Goal: Task Accomplishment & Management: Manage account settings

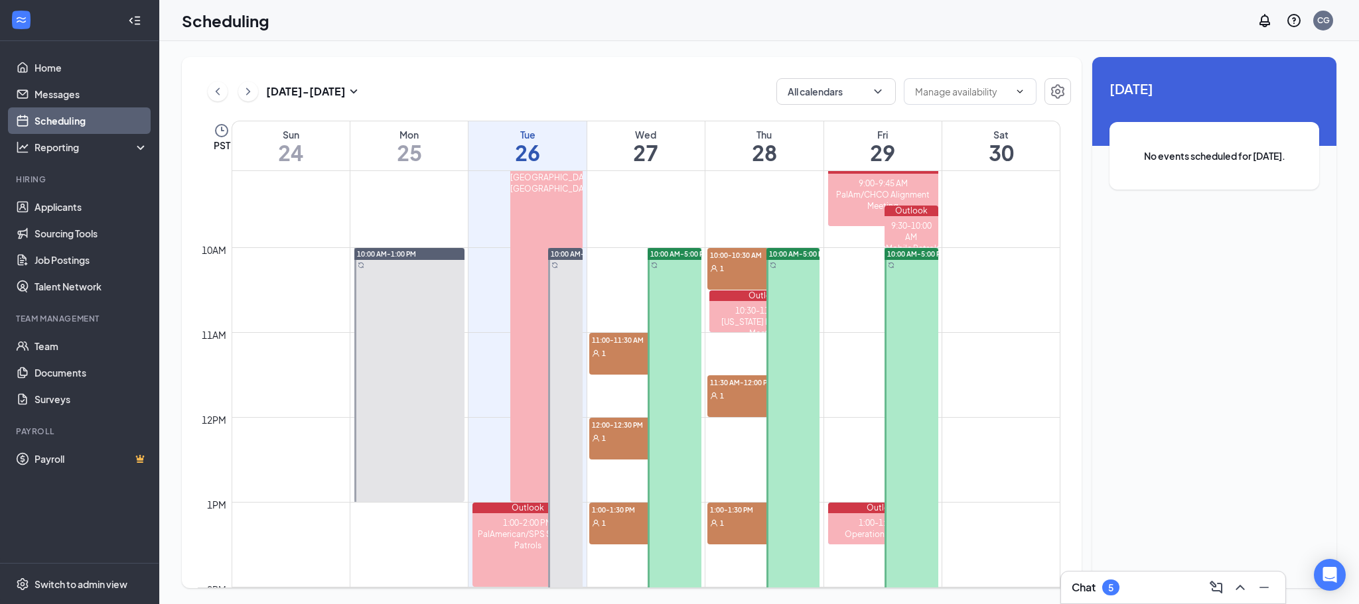
scroll to position [785, 0]
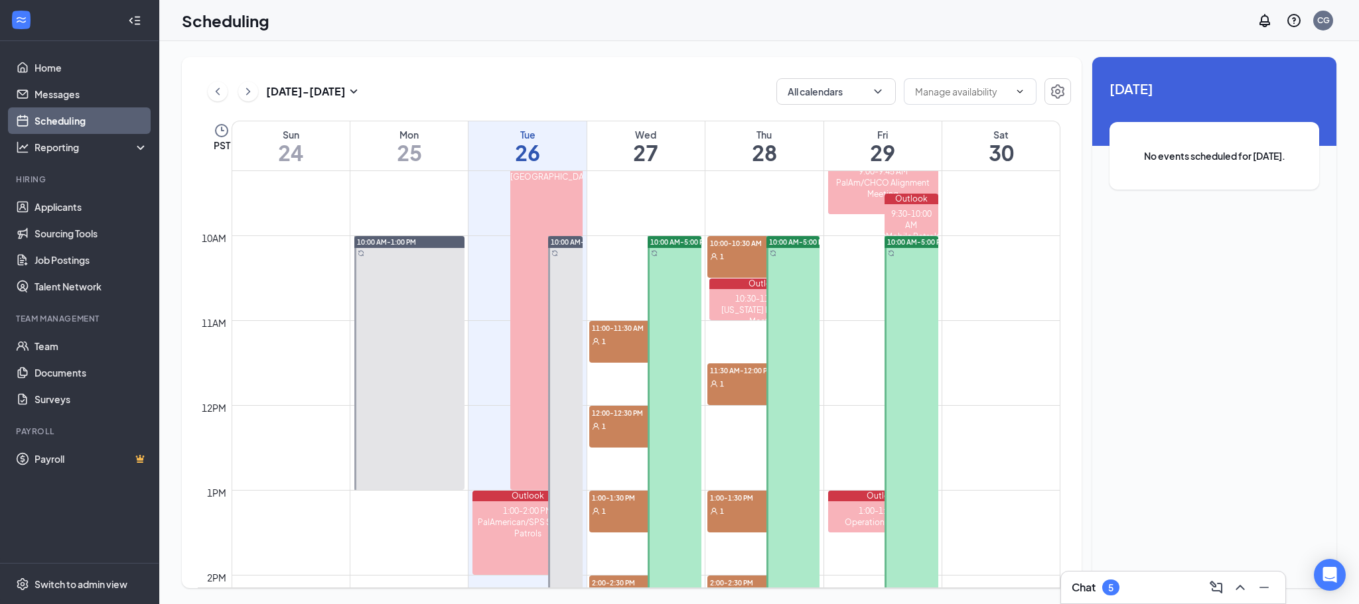
click at [612, 344] on div "1" at bounding box center [622, 340] width 66 height 13
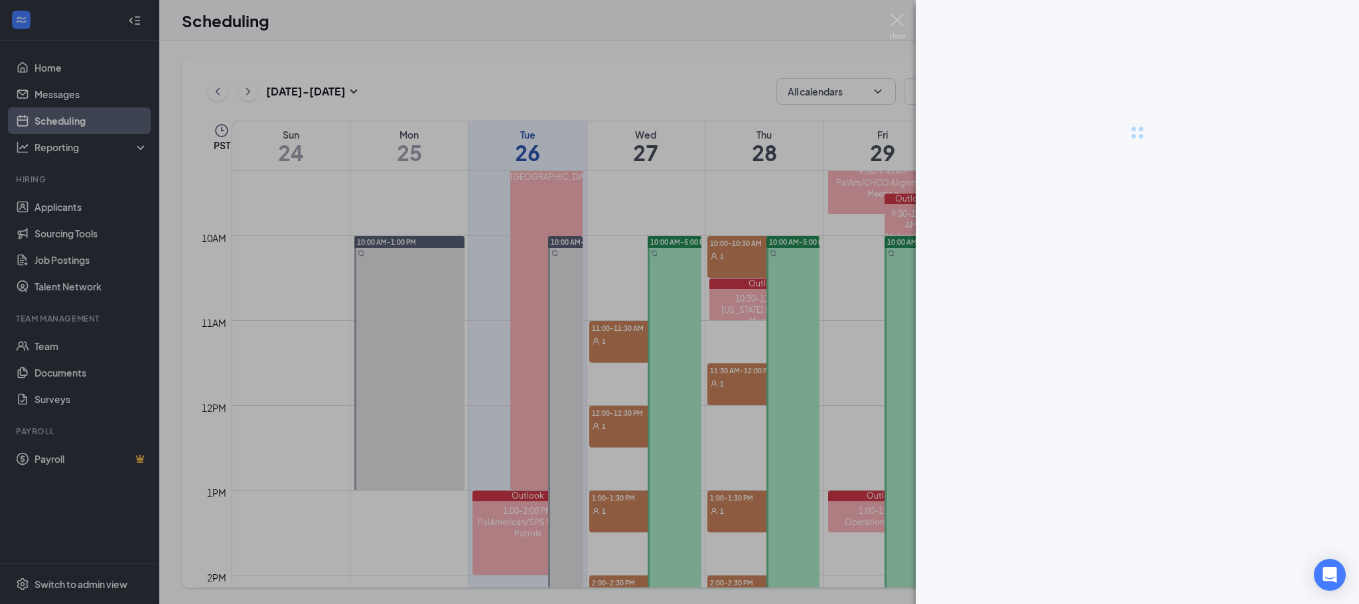
click at [216, 92] on div at bounding box center [679, 302] width 1359 height 604
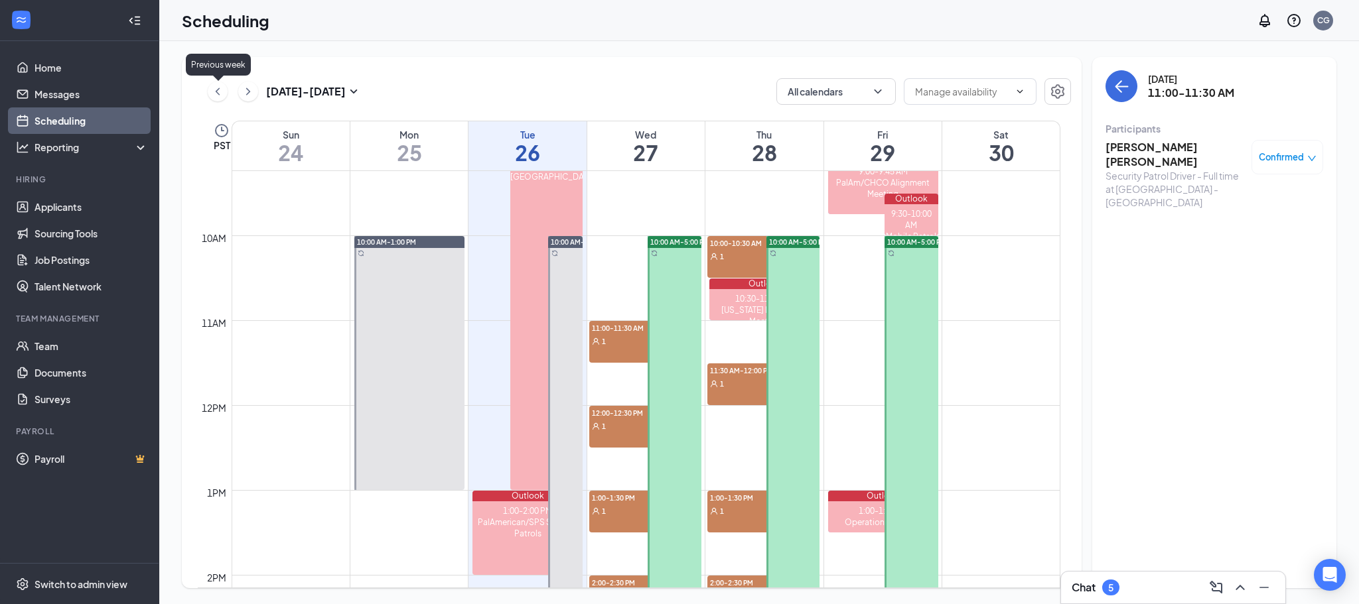
click at [216, 92] on icon "ChevronLeft" at bounding box center [218, 91] width 4 height 7
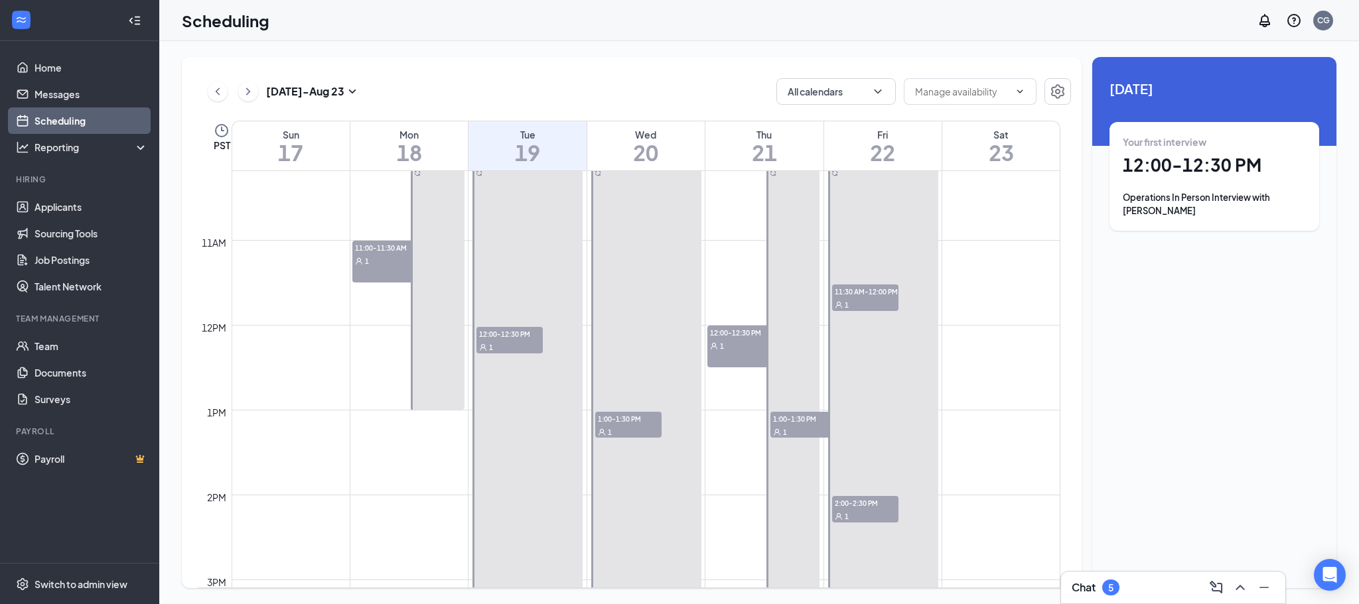
scroll to position [917, 0]
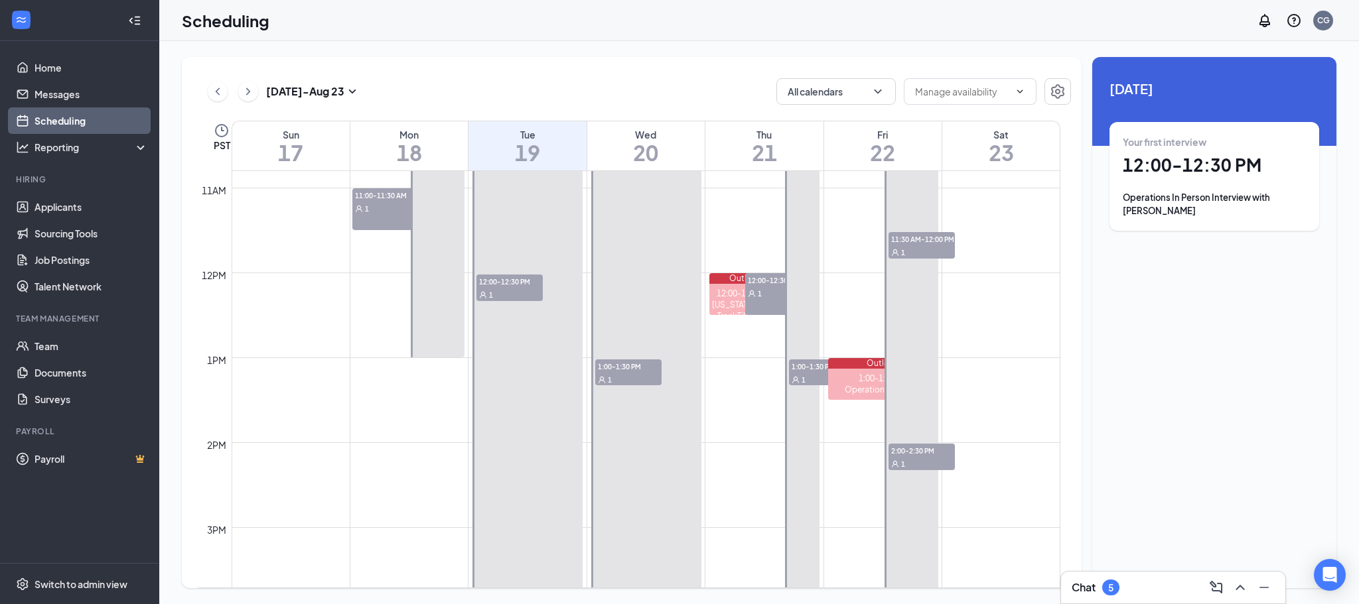
click at [514, 284] on span "12:00-12:30 PM" at bounding box center [509, 281] width 66 height 13
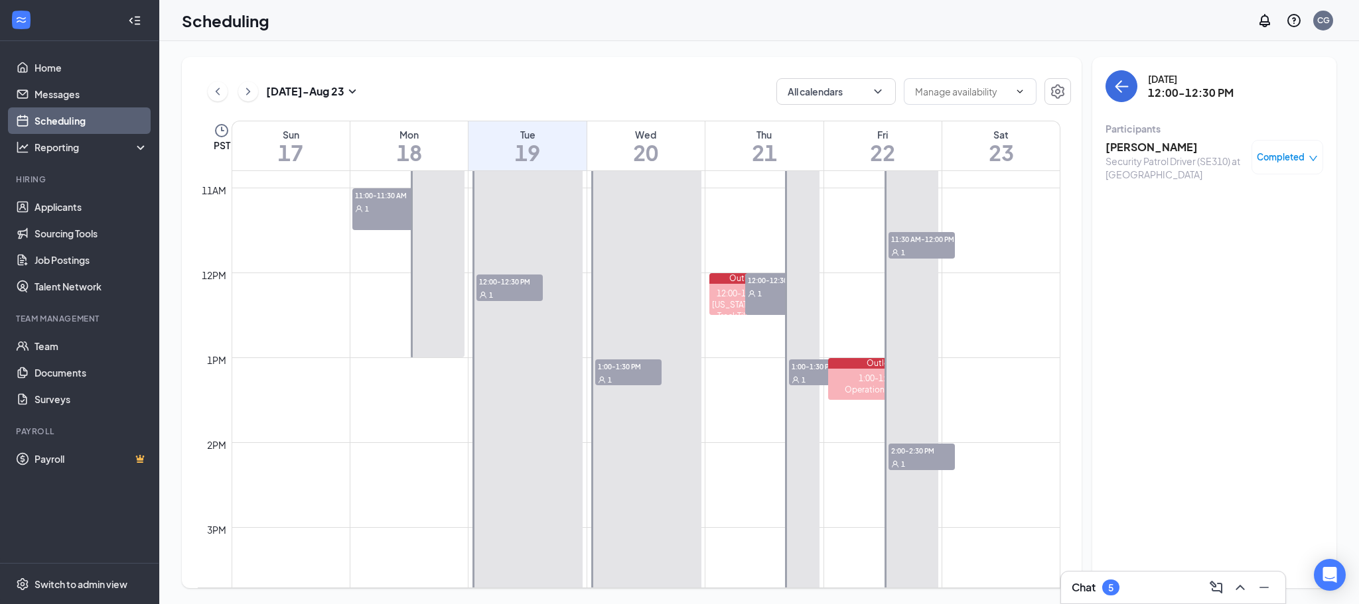
click at [374, 210] on div "1" at bounding box center [385, 208] width 66 height 13
click at [1127, 145] on h3 "[PERSON_NAME]" at bounding box center [1174, 147] width 139 height 15
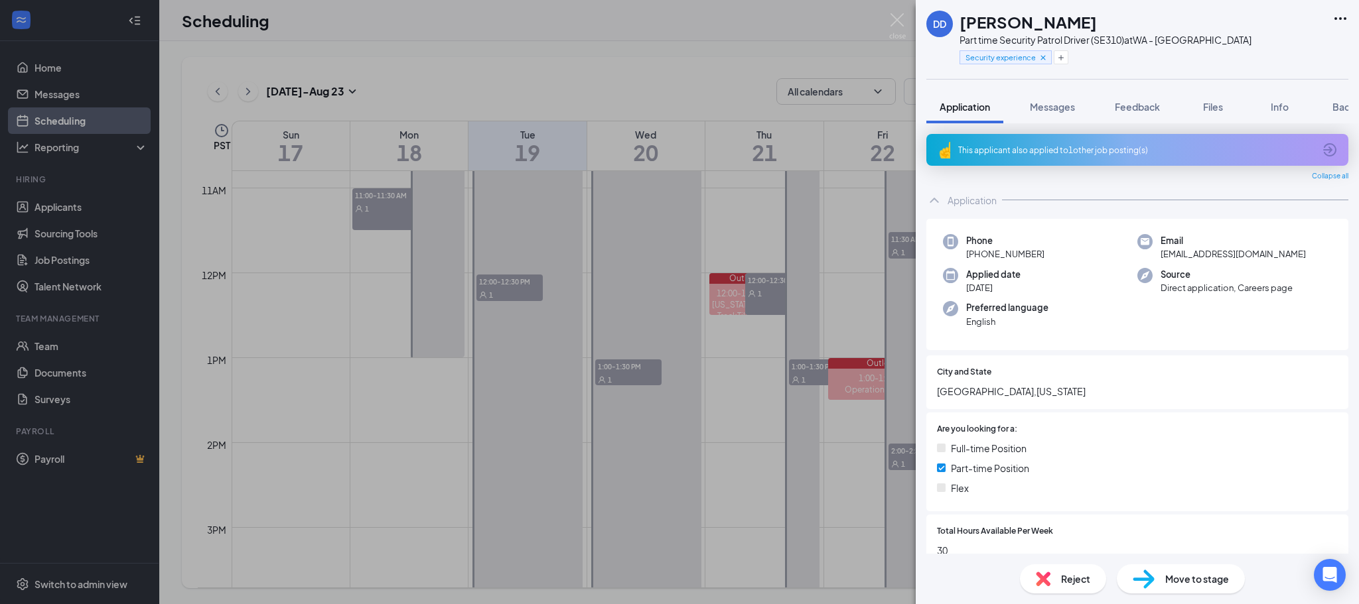
drag, startPoint x: 706, startPoint y: 203, endPoint x: 736, endPoint y: 218, distance: 33.2
click at [706, 203] on div "DD [PERSON_NAME] Part time Security Patrol Driver (SE310) at [GEOGRAPHIC_DATA] …" at bounding box center [679, 302] width 1359 height 604
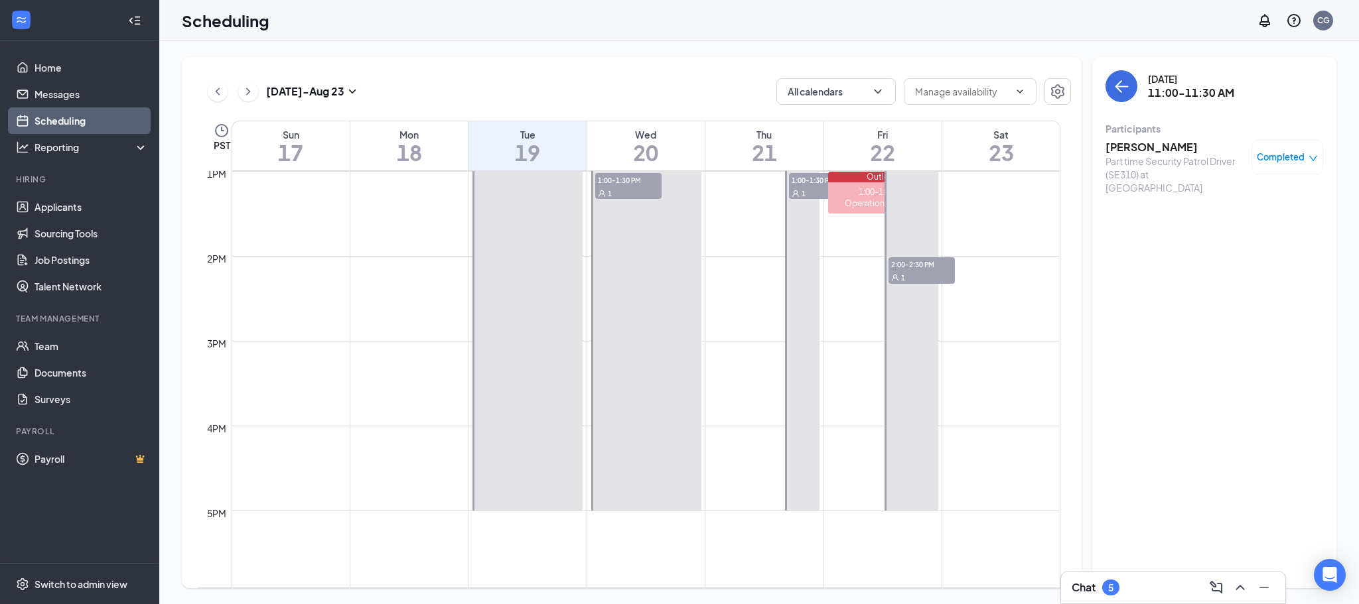
scroll to position [917, 0]
